Goal: Task Accomplishment & Management: Manage account settings

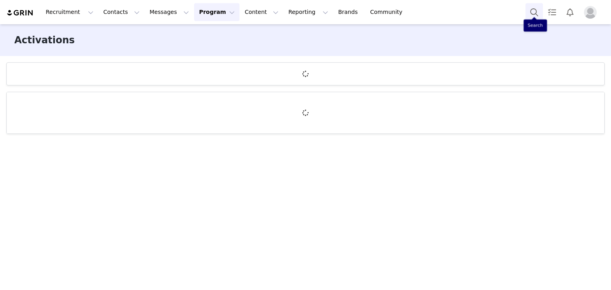
click at [533, 15] on button "Search" at bounding box center [533, 12] width 17 height 18
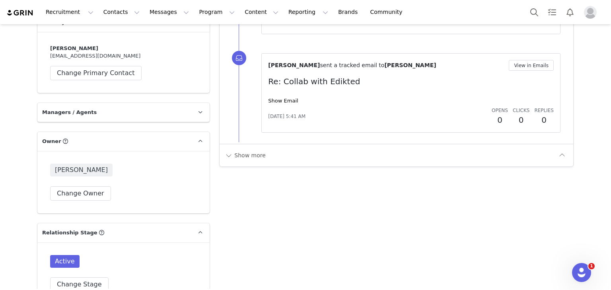
scroll to position [1096, 0]
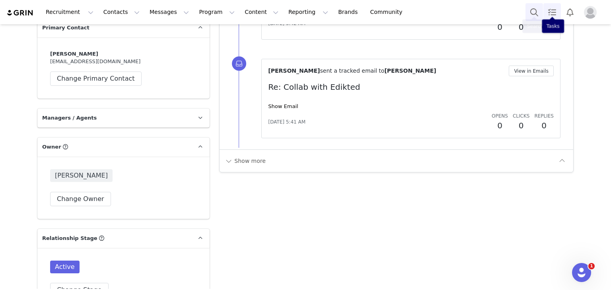
drag, startPoint x: 547, startPoint y: 13, endPoint x: 533, endPoint y: 11, distance: 13.6
click at [547, 13] on link "Tasks" at bounding box center [551, 12] width 17 height 18
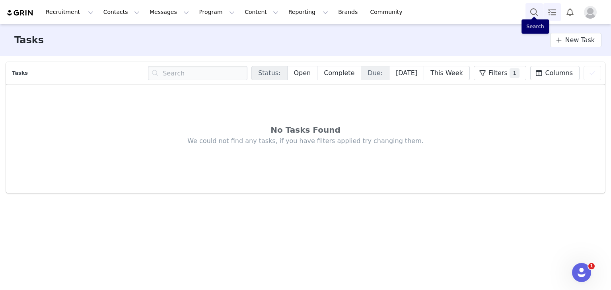
click at [528, 11] on button "Search" at bounding box center [533, 12] width 17 height 18
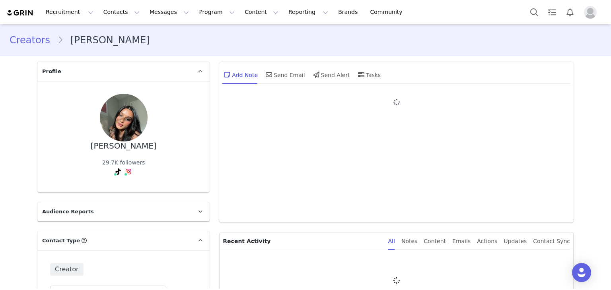
type input "+1 ([GEOGRAPHIC_DATA])"
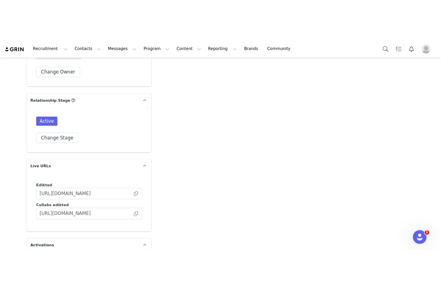
scroll to position [1107, 0]
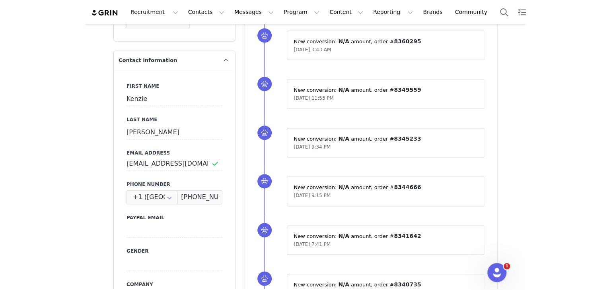
scroll to position [218, 0]
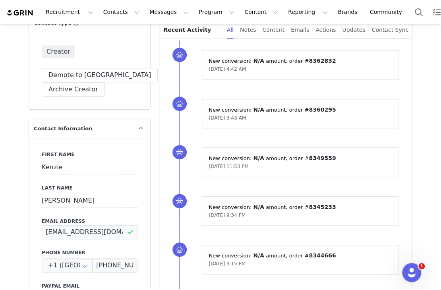
click at [67, 234] on input "kenzieguinn@icloud.com" at bounding box center [90, 232] width 96 height 14
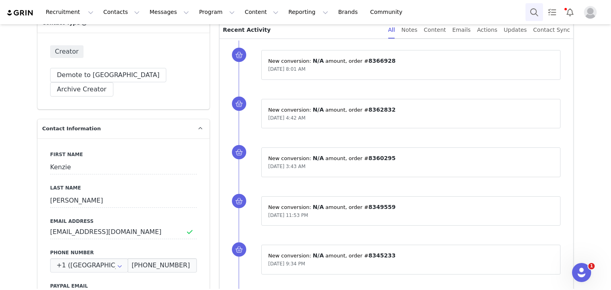
click at [441, 13] on button "Search" at bounding box center [533, 12] width 17 height 18
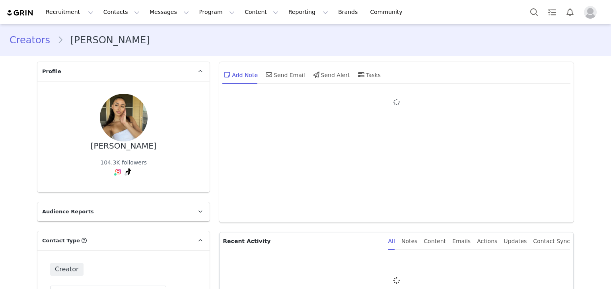
type input "+1 ([GEOGRAPHIC_DATA])"
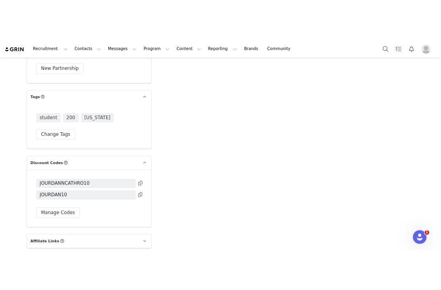
scroll to position [1616, 0]
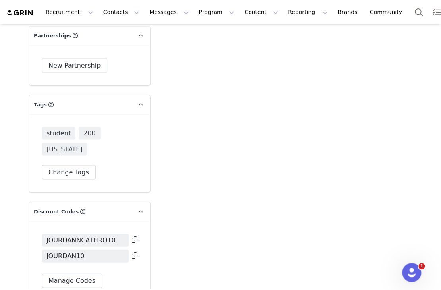
click at [134, 236] on icon at bounding box center [135, 239] width 6 height 6
